Goal: Navigation & Orientation: Find specific page/section

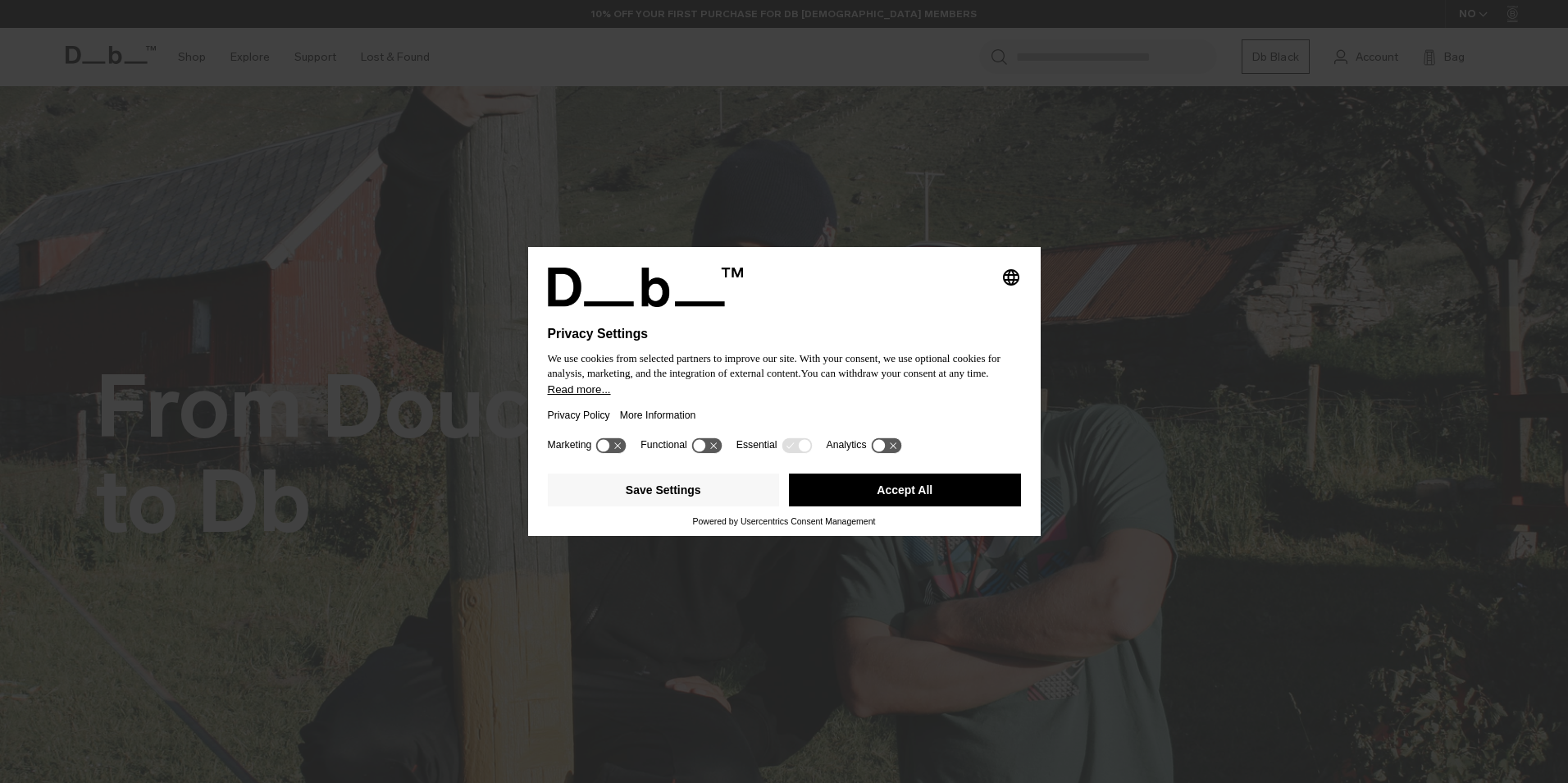
click at [883, 489] on button "Accept All" at bounding box center [905, 489] width 232 height 33
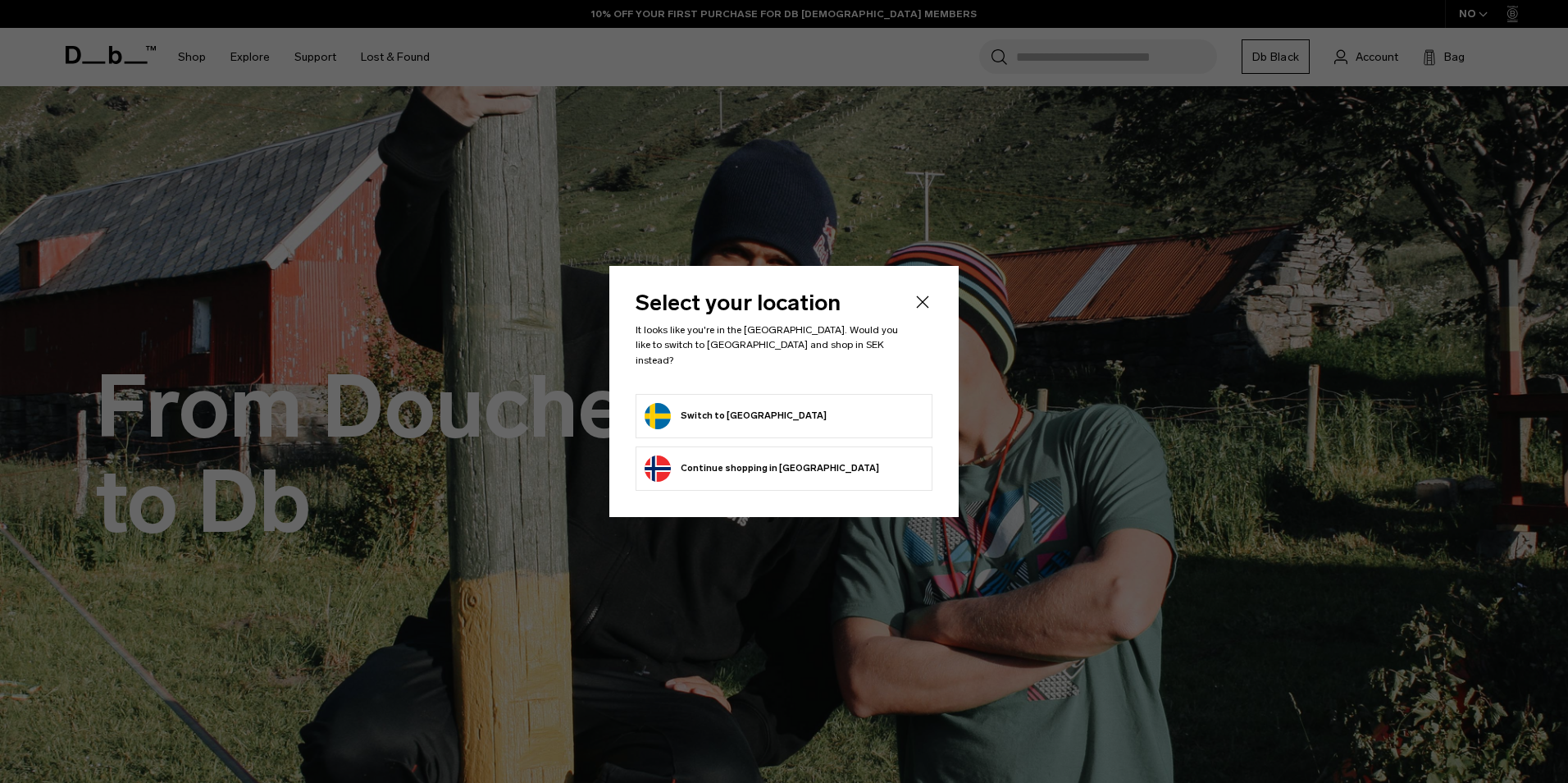
click at [689, 403] on button "Switch to Sweden" at bounding box center [735, 416] width 182 height 27
click at [701, 411] on button "Switch to Sweden" at bounding box center [735, 416] width 182 height 27
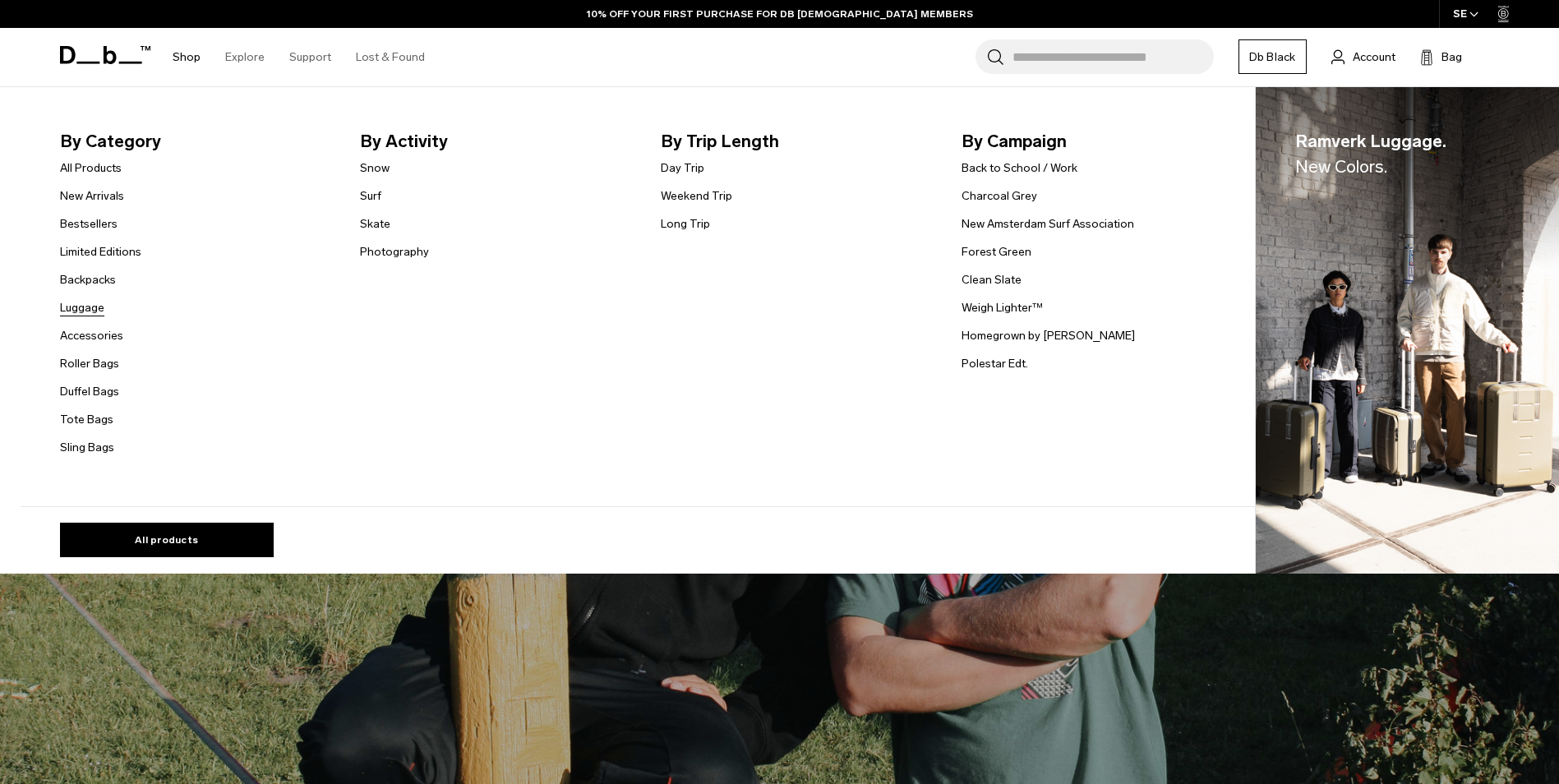
click at [101, 307] on link "Luggage" at bounding box center [83, 307] width 44 height 17
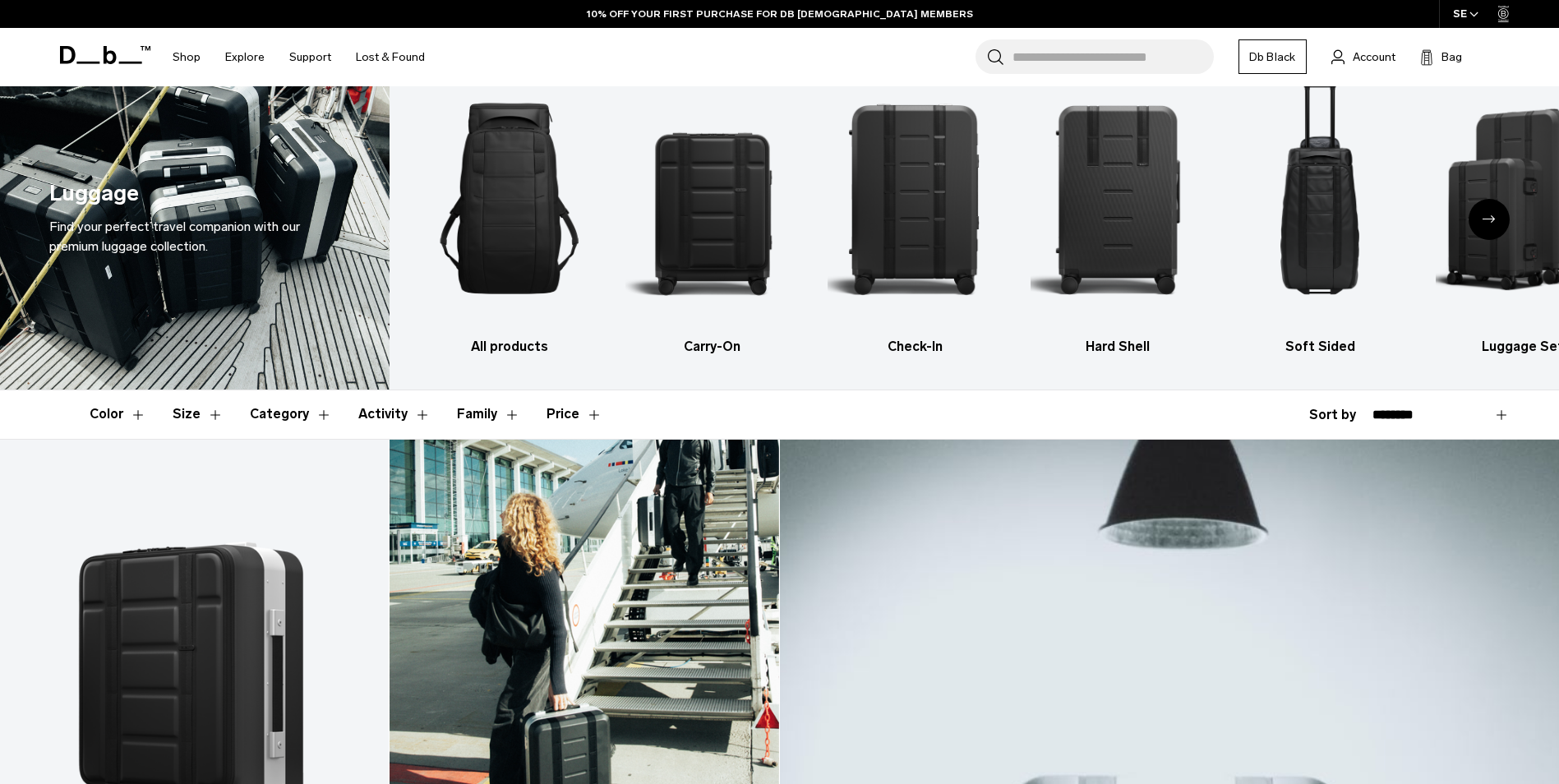
scroll to position [83, 0]
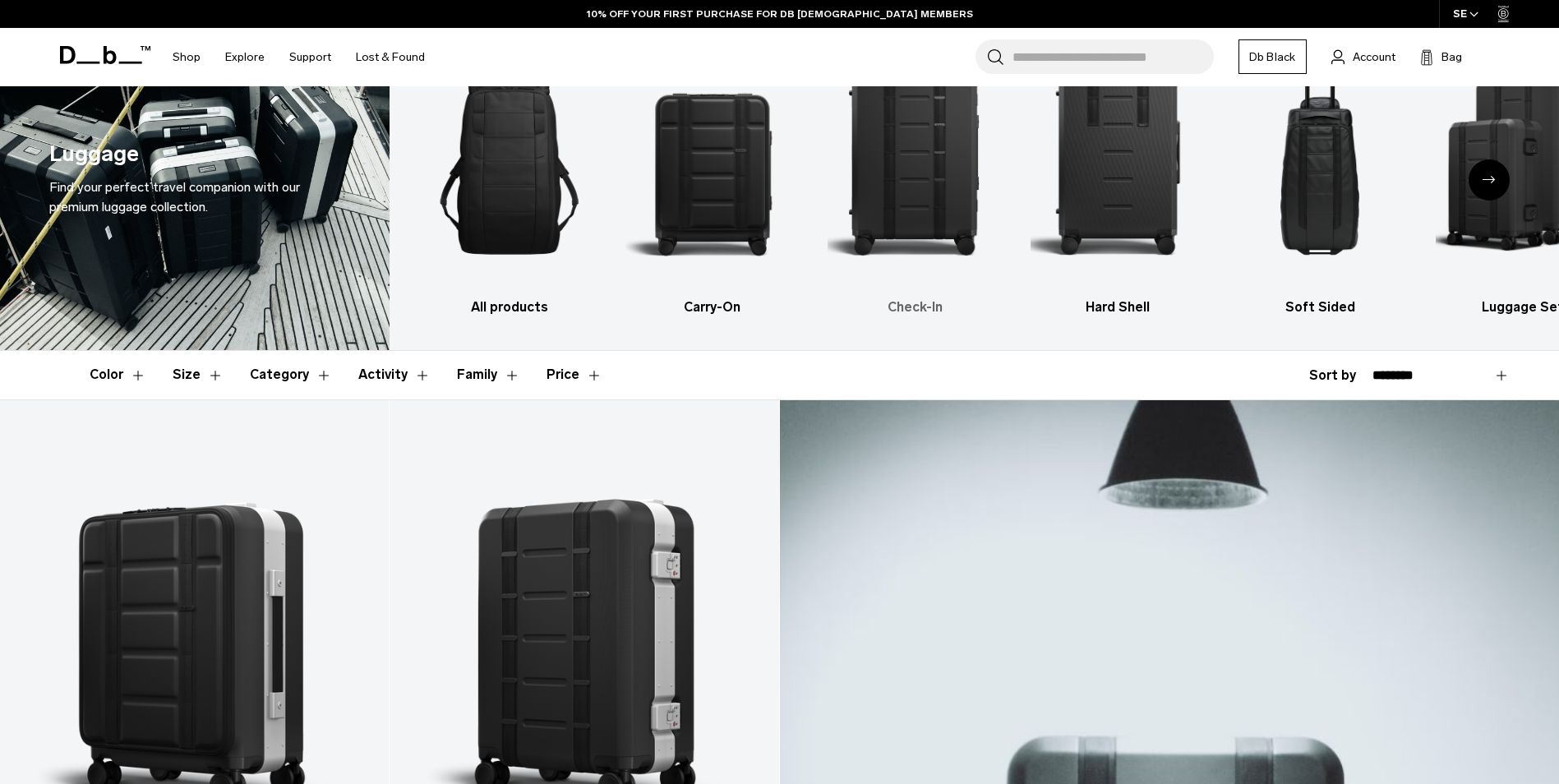
click at [910, 178] on img "3 / 6" at bounding box center [915, 158] width 174 height 260
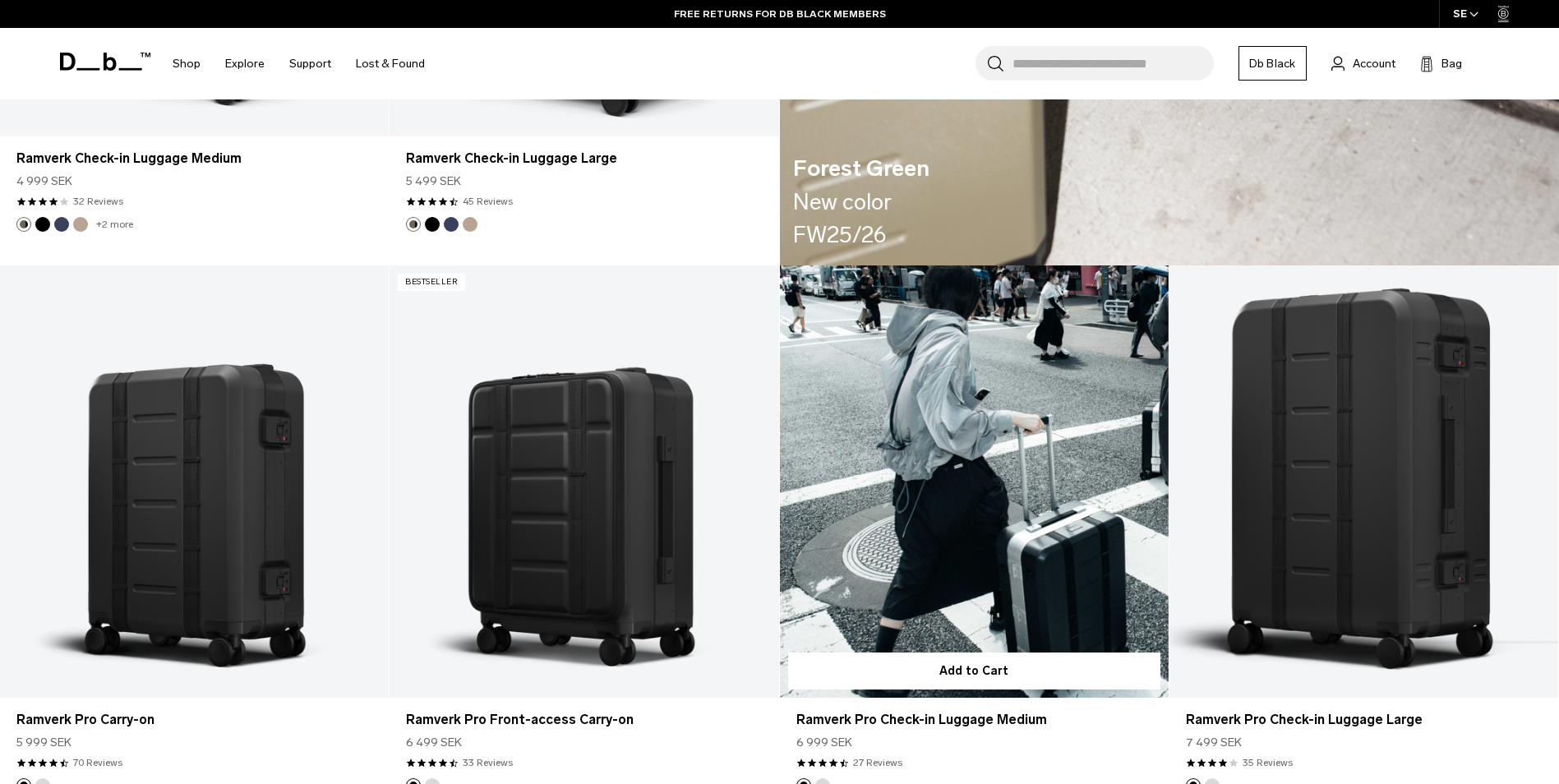
scroll to position [3780, 0]
